Goal: Information Seeking & Learning: Check status

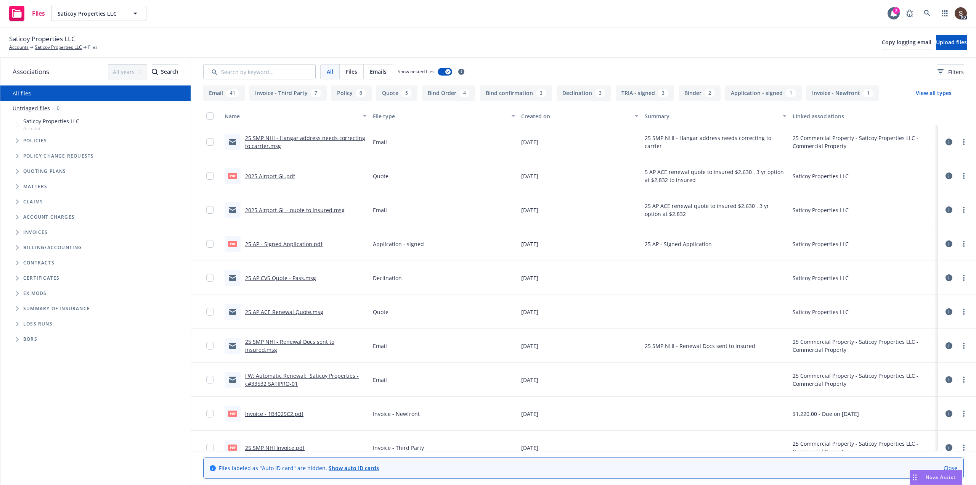
click at [330, 211] on link "2025 Airport GL - quote to insured.msg" at bounding box center [295, 209] width 100 height 7
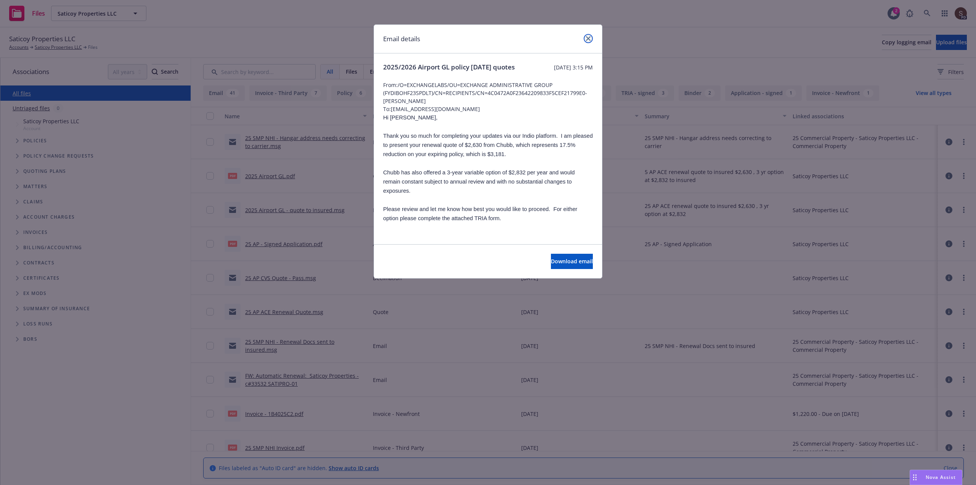
click at [587, 40] on icon "close" at bounding box center [588, 38] width 5 height 5
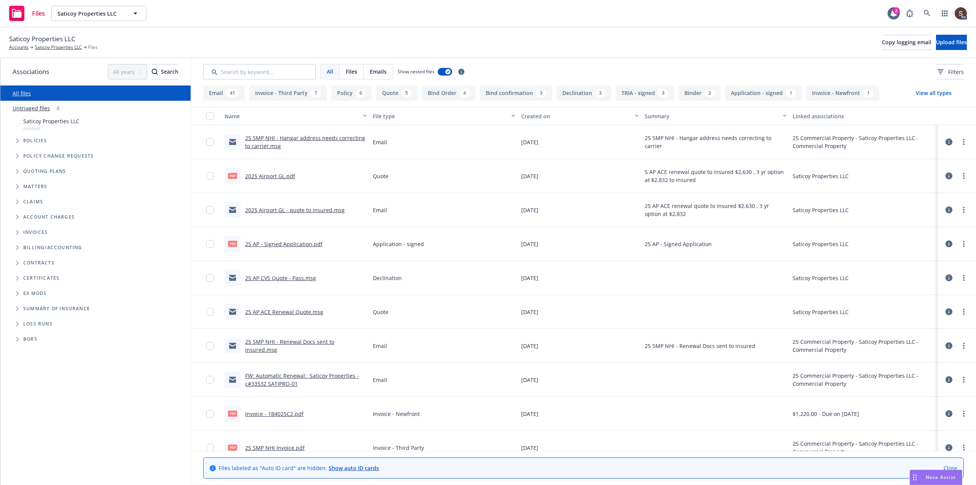
click at [321, 209] on link "2025 Airport GL - quote to insured.msg" at bounding box center [295, 209] width 100 height 7
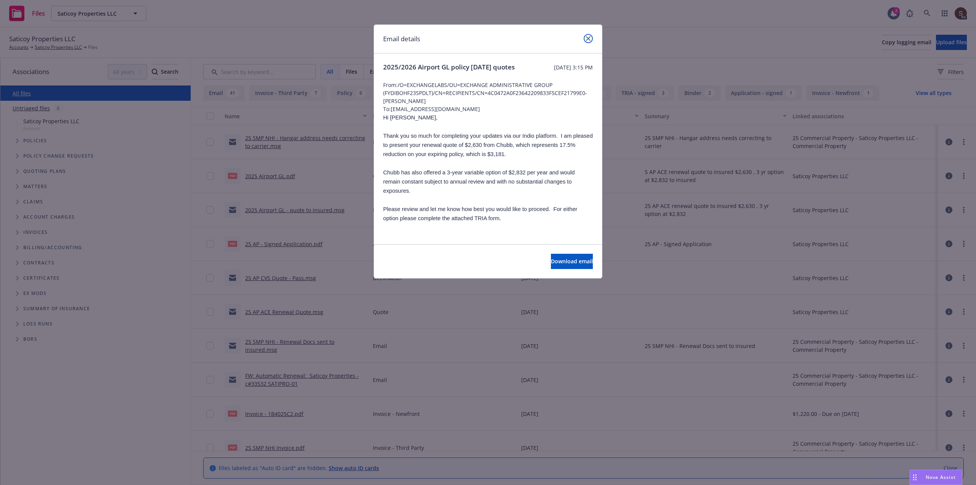
click at [588, 40] on icon "close" at bounding box center [588, 38] width 5 height 5
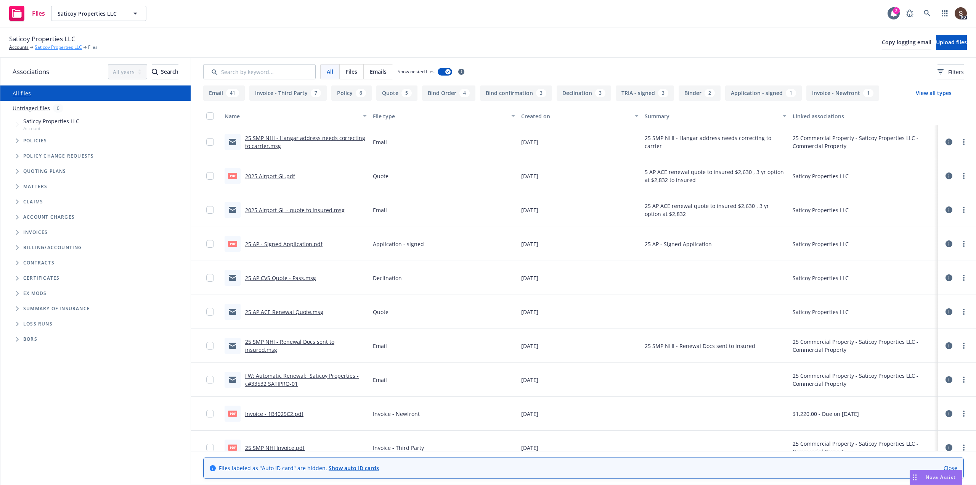
click at [55, 45] on link "Saticoy Properties LLC" at bounding box center [58, 47] width 47 height 7
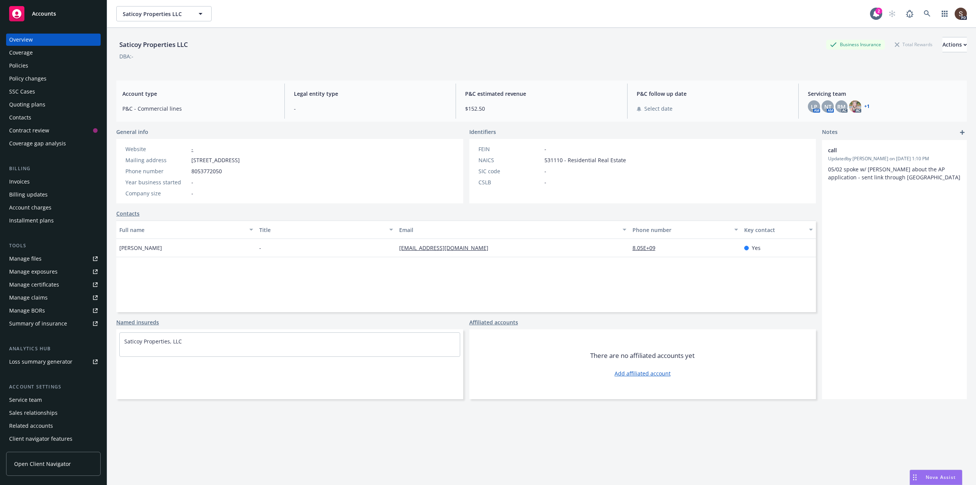
click at [19, 64] on div "Policies" at bounding box center [18, 65] width 19 height 12
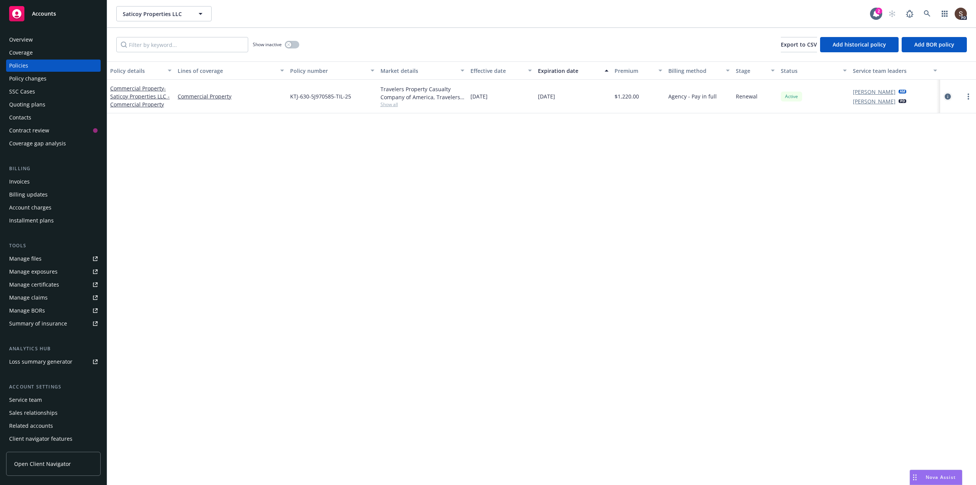
click at [949, 94] on icon "circleInformation" at bounding box center [948, 96] width 6 height 6
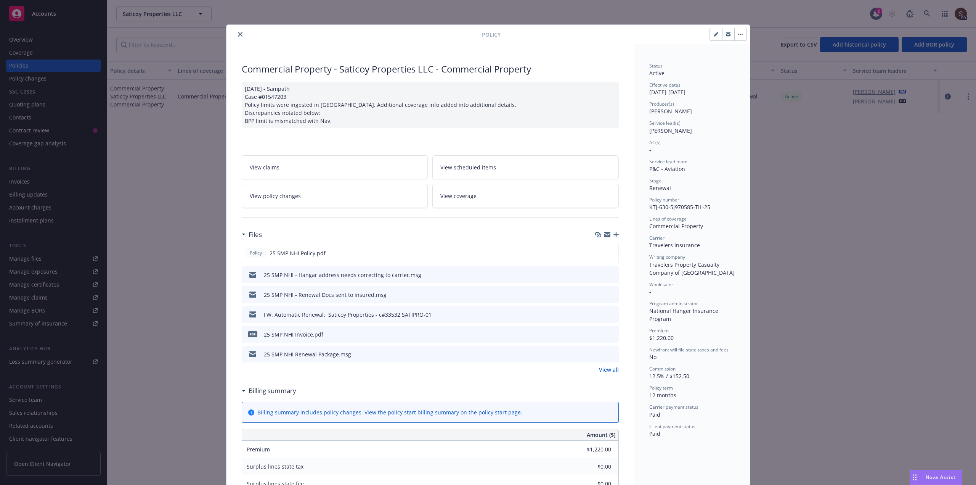
click at [238, 35] on icon "close" at bounding box center [240, 34] width 5 height 5
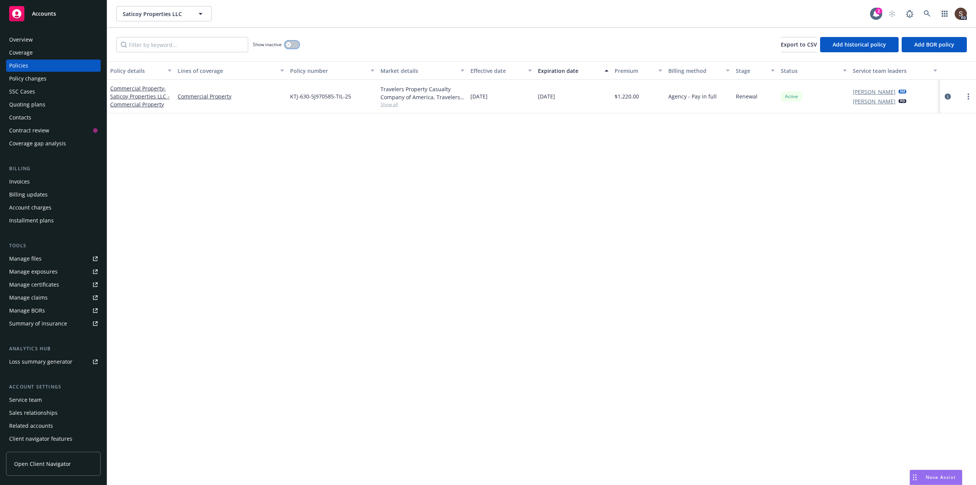
click at [294, 43] on button "button" at bounding box center [292, 45] width 14 height 8
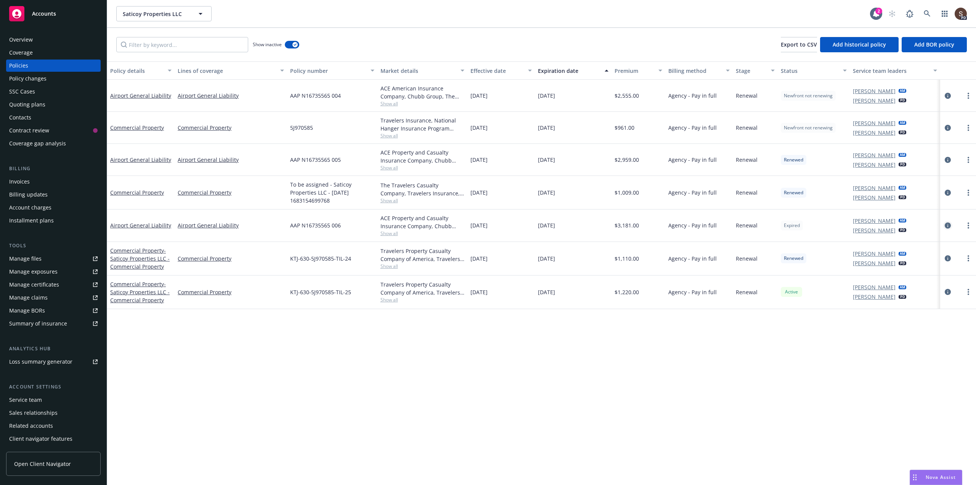
click at [946, 225] on icon "circleInformation" at bounding box center [948, 225] width 6 height 6
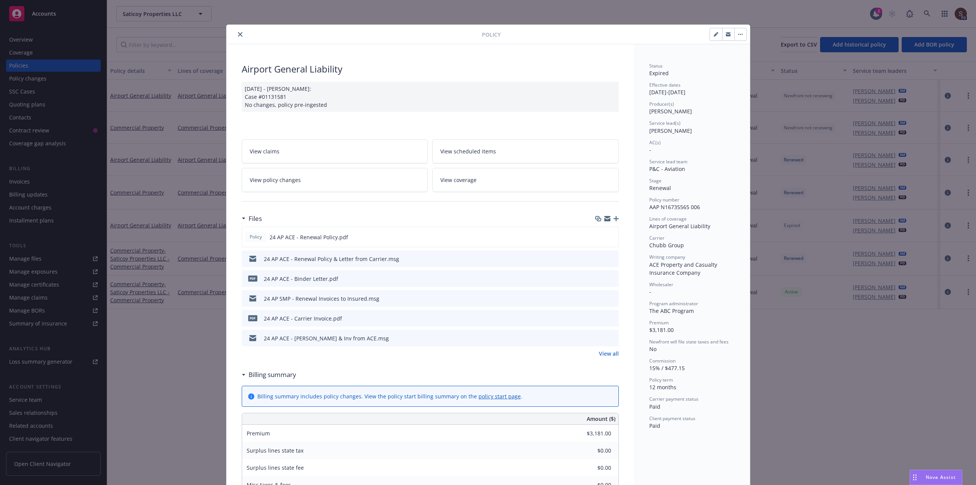
click at [238, 35] on icon "close" at bounding box center [240, 34] width 5 height 5
